Goal: Task Accomplishment & Management: Complete application form

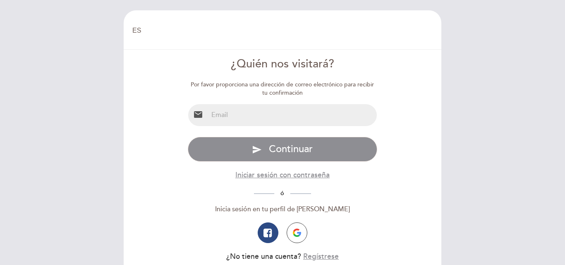
select select "es"
click at [245, 116] on input "email" at bounding box center [292, 115] width 169 height 22
type input "[EMAIL_ADDRESS][DOMAIN_NAME]"
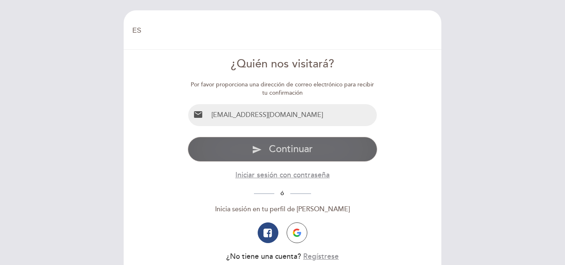
click at [274, 146] on span "Continuar" at bounding box center [291, 149] width 44 height 12
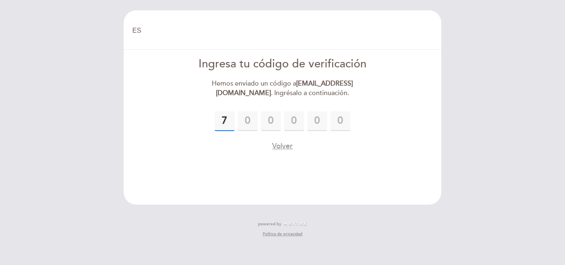
type input "7"
type input "3"
type input "7"
type input "1"
type input "3"
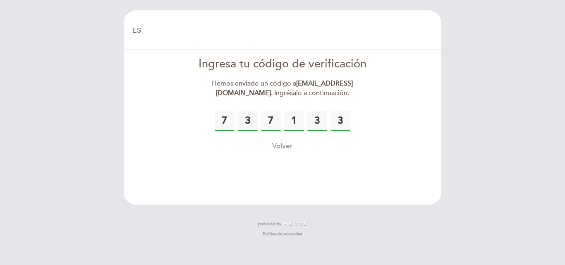
type input "3"
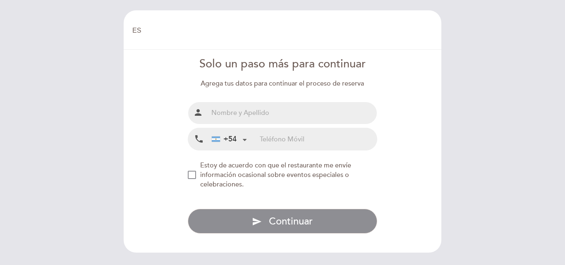
click at [236, 111] on input "text" at bounding box center [292, 113] width 169 height 22
drag, startPoint x: 270, startPoint y: 116, endPoint x: 194, endPoint y: 119, distance: 76.1
click at [194, 119] on div "person" at bounding box center [283, 113] width 190 height 23
click at [272, 136] on input "tel" at bounding box center [318, 139] width 117 height 22
click at [274, 117] on input "[PERSON_NAME] Barber0" at bounding box center [292, 113] width 169 height 22
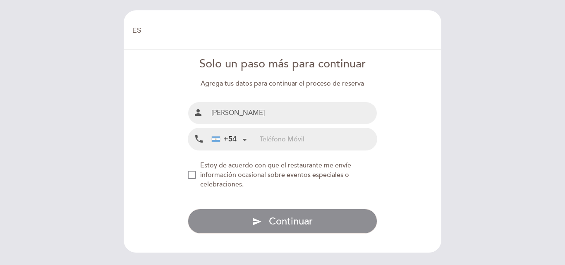
type input "[PERSON_NAME]"
click at [269, 133] on input "tel" at bounding box center [318, 139] width 117 height 22
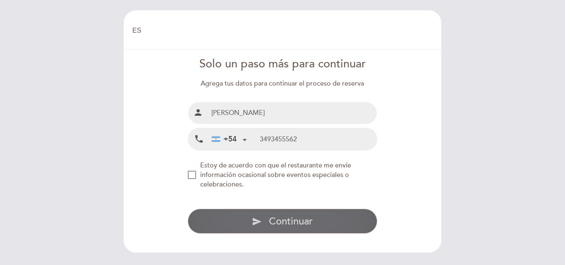
type input "3493455562"
click at [273, 218] on span "Continuar" at bounding box center [291, 221] width 44 height 12
